Goal: Find specific page/section: Find specific page/section

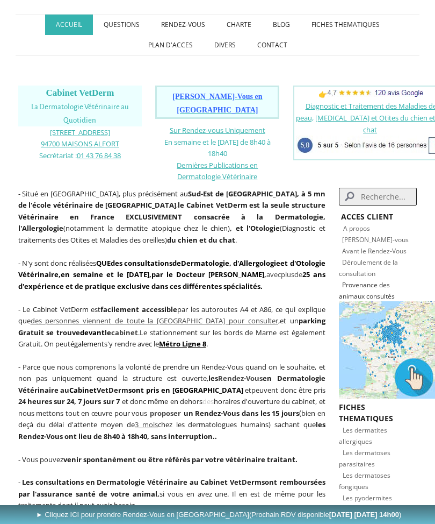
scroll to position [115, 0]
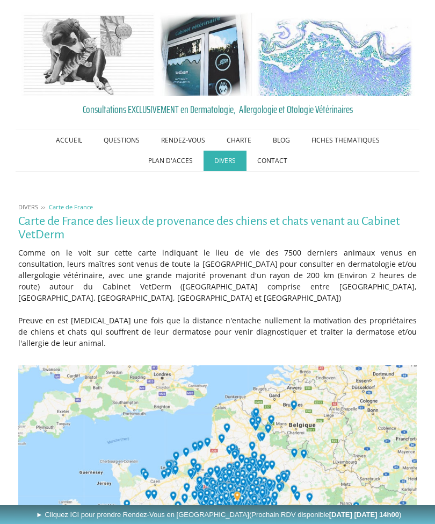
click at [275, 164] on link "CONTACT" at bounding box center [273, 161] width 52 height 20
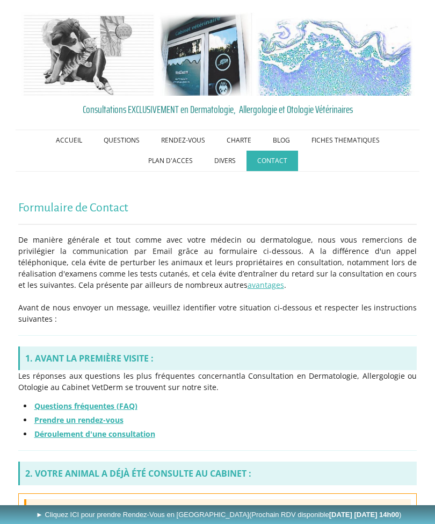
click at [221, 201] on h1 "Formulaire de Contact" at bounding box center [217, 207] width 399 height 13
click at [241, 139] on link "CHARTE" at bounding box center [239, 140] width 46 height 20
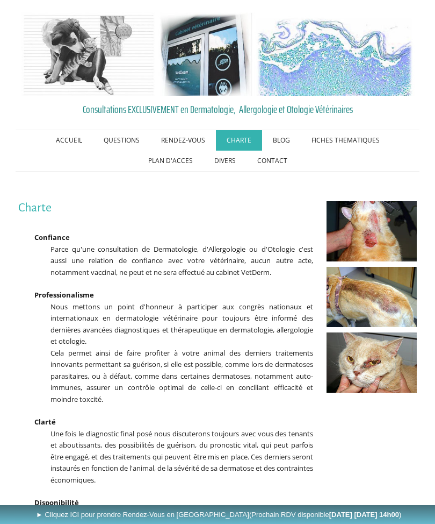
click at [144, 235] on p "Confiance" at bounding box center [166, 237] width 296 height 12
